Goal: Task Accomplishment & Management: Use online tool/utility

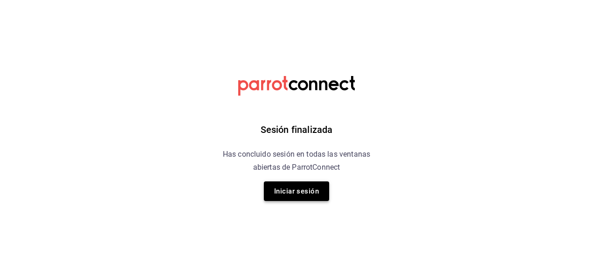
click at [319, 189] on button "Iniciar sesión" at bounding box center [296, 191] width 65 height 20
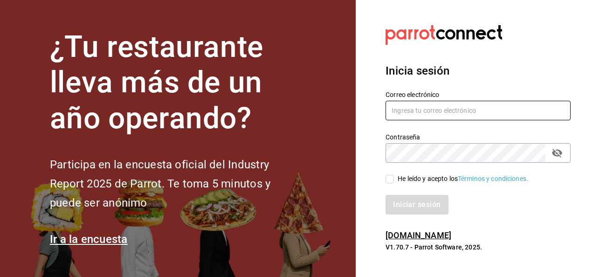
type input "mochomos.arcos@grupocosteno.com"
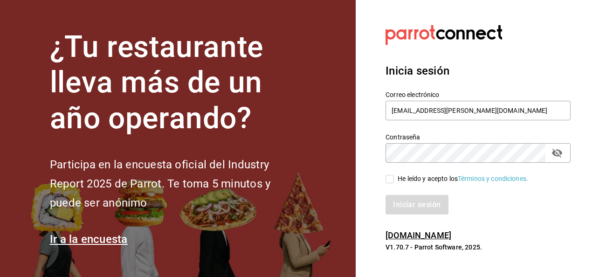
click at [396, 180] on span "He leído y acepto los Términos y condiciones." at bounding box center [461, 179] width 134 height 10
click at [394, 180] on input "He leído y acepto los Términos y condiciones." at bounding box center [390, 179] width 8 height 8
checkbox input "true"
click at [408, 202] on button "Iniciar sesión" at bounding box center [417, 205] width 63 height 20
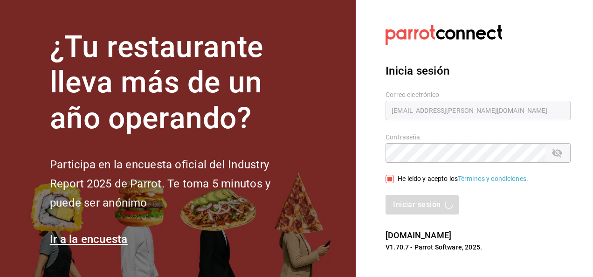
click at [524, 204] on div "Iniciar sesión" at bounding box center [478, 205] width 185 height 20
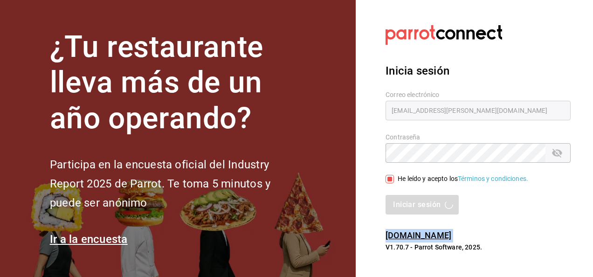
click at [524, 204] on div "Iniciar sesión" at bounding box center [478, 205] width 185 height 20
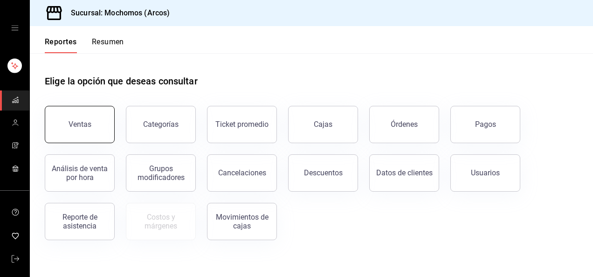
click at [101, 127] on button "Ventas" at bounding box center [80, 124] width 70 height 37
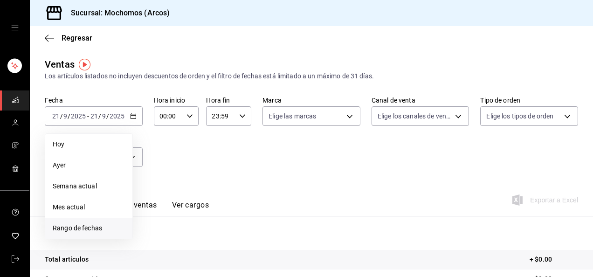
click at [85, 228] on span "Rango de fechas" at bounding box center [89, 228] width 72 height 10
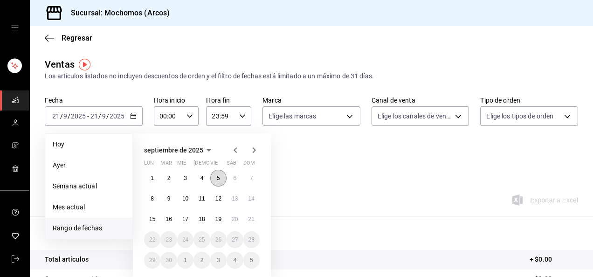
click at [220, 180] on abbr "5" at bounding box center [218, 178] width 3 height 7
click at [236, 180] on abbr "6" at bounding box center [234, 178] width 3 height 7
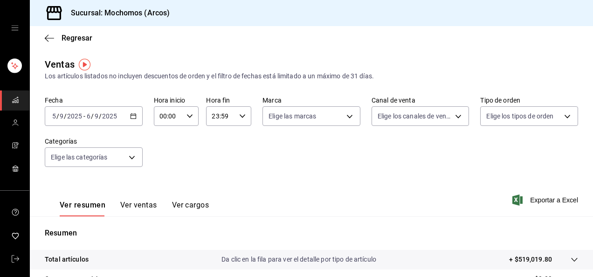
click at [242, 116] on icon "button" at bounding box center [242, 116] width 7 height 7
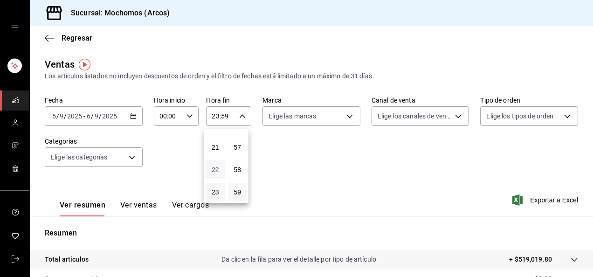
click at [212, 166] on span "22" at bounding box center [215, 169] width 7 height 7
type input "22:59"
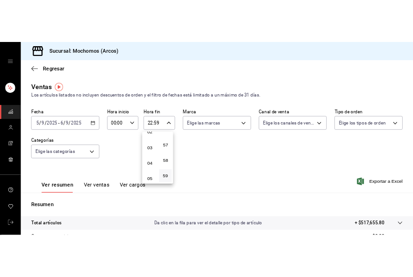
scroll to position [37, 0]
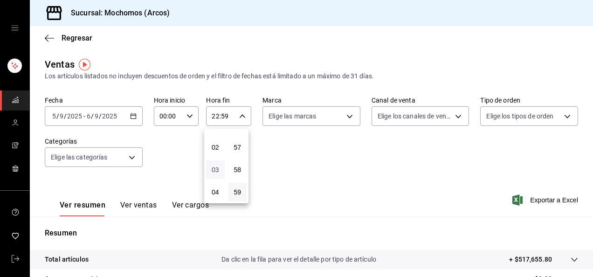
click at [218, 167] on span "03" at bounding box center [215, 169] width 7 height 7
type input "03:59"
click at [244, 189] on button "59" at bounding box center [237, 192] width 19 height 19
click at [379, 174] on div at bounding box center [296, 138] width 593 height 277
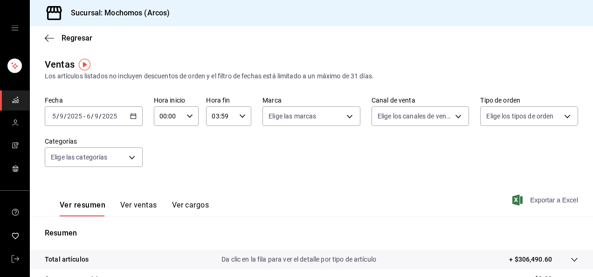
click at [545, 198] on span "Exportar a Excel" at bounding box center [546, 199] width 64 height 11
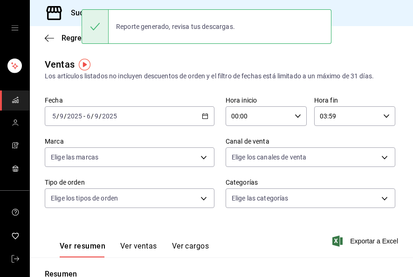
click at [14, 94] on span "mailbox folders" at bounding box center [15, 100] width 7 height 13
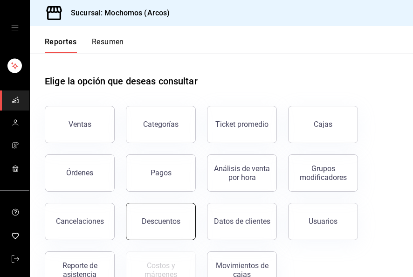
click at [168, 220] on div "Descuentos" at bounding box center [161, 221] width 39 height 9
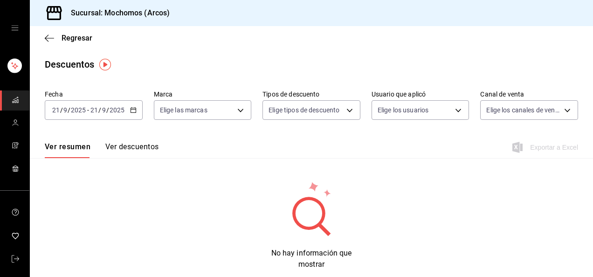
click at [132, 114] on div "[DATE] [DATE] - [DATE] [DATE]" at bounding box center [94, 110] width 98 height 20
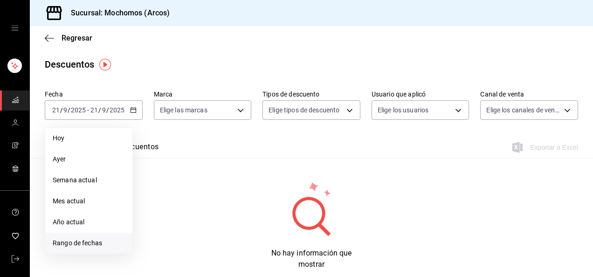
click at [75, 241] on span "Rango de fechas" at bounding box center [89, 243] width 72 height 10
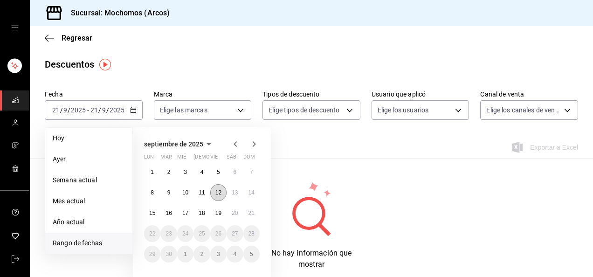
click at [219, 190] on abbr "12" at bounding box center [218, 192] width 6 height 7
click at [230, 193] on button "13" at bounding box center [235, 192] width 16 height 17
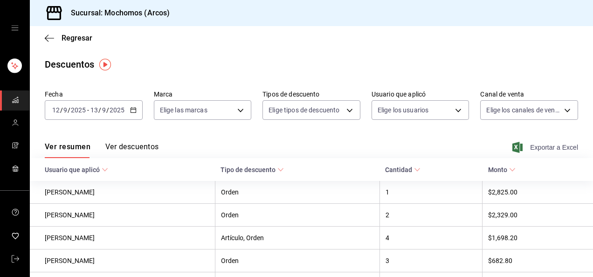
click at [544, 150] on span "Exportar a Excel" at bounding box center [546, 147] width 64 height 11
